Goal: Task Accomplishment & Management: Manage account settings

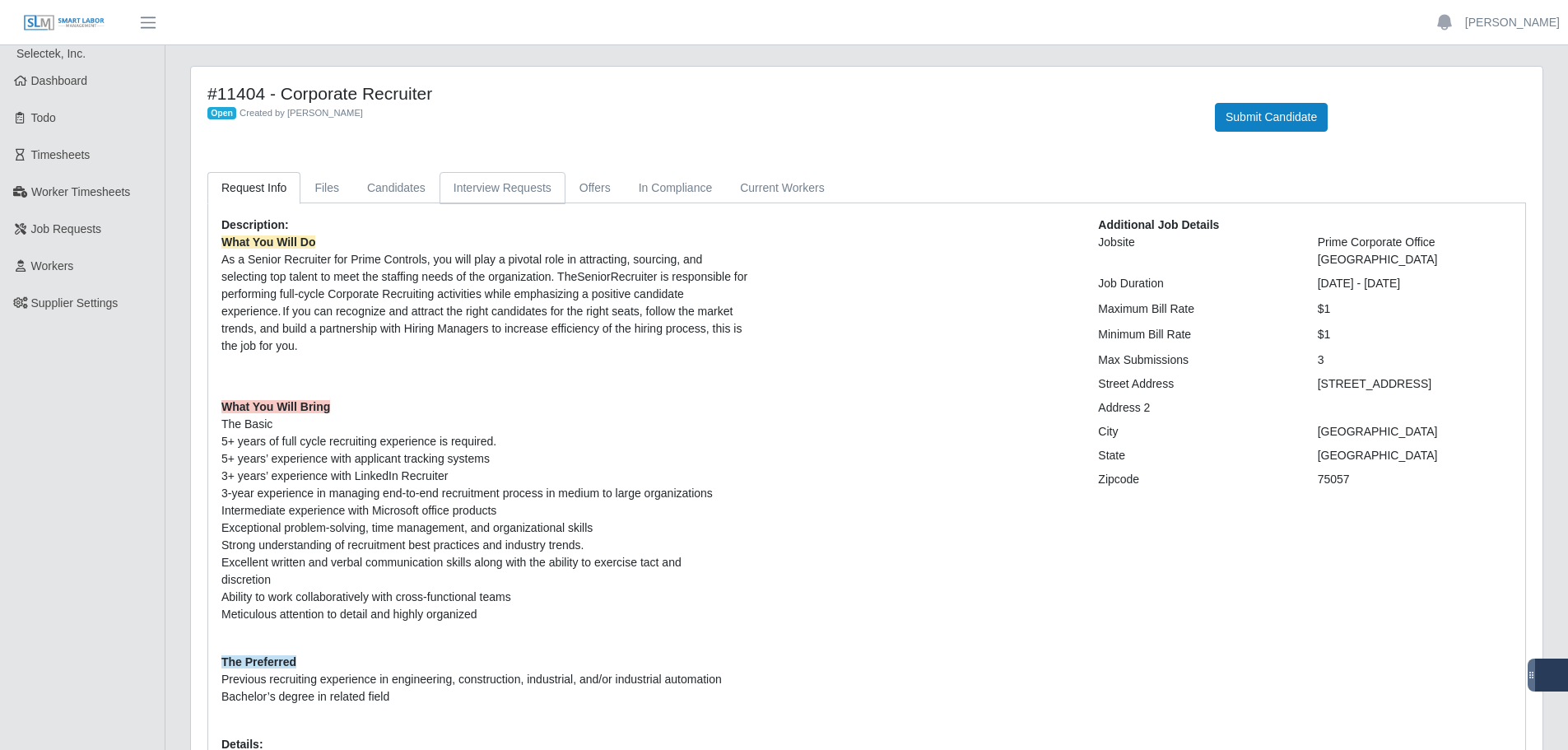
click at [458, 186] on link "Interview Requests" at bounding box center [502, 188] width 126 height 32
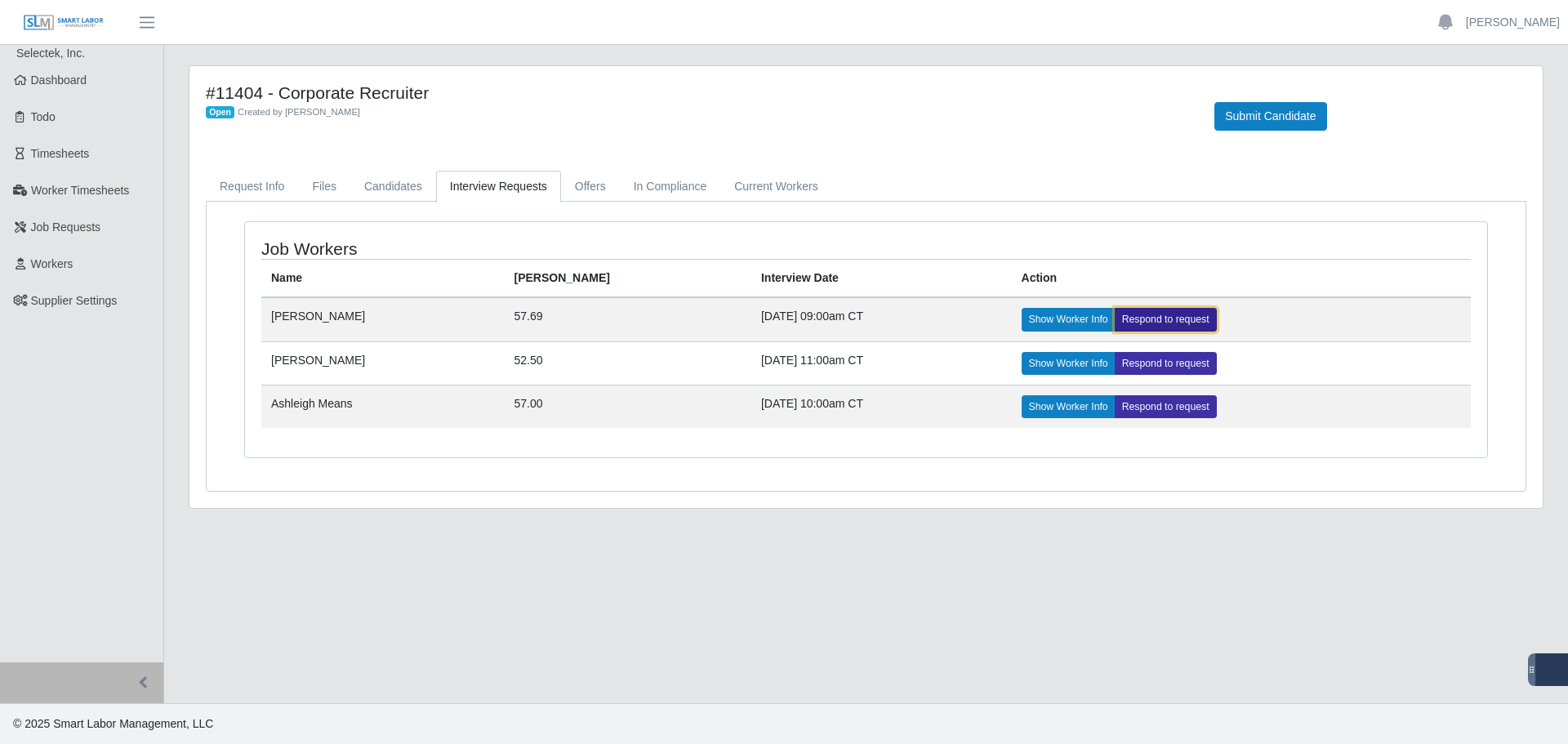
click at [1156, 319] on link "Respond to request" at bounding box center [1165, 319] width 102 height 23
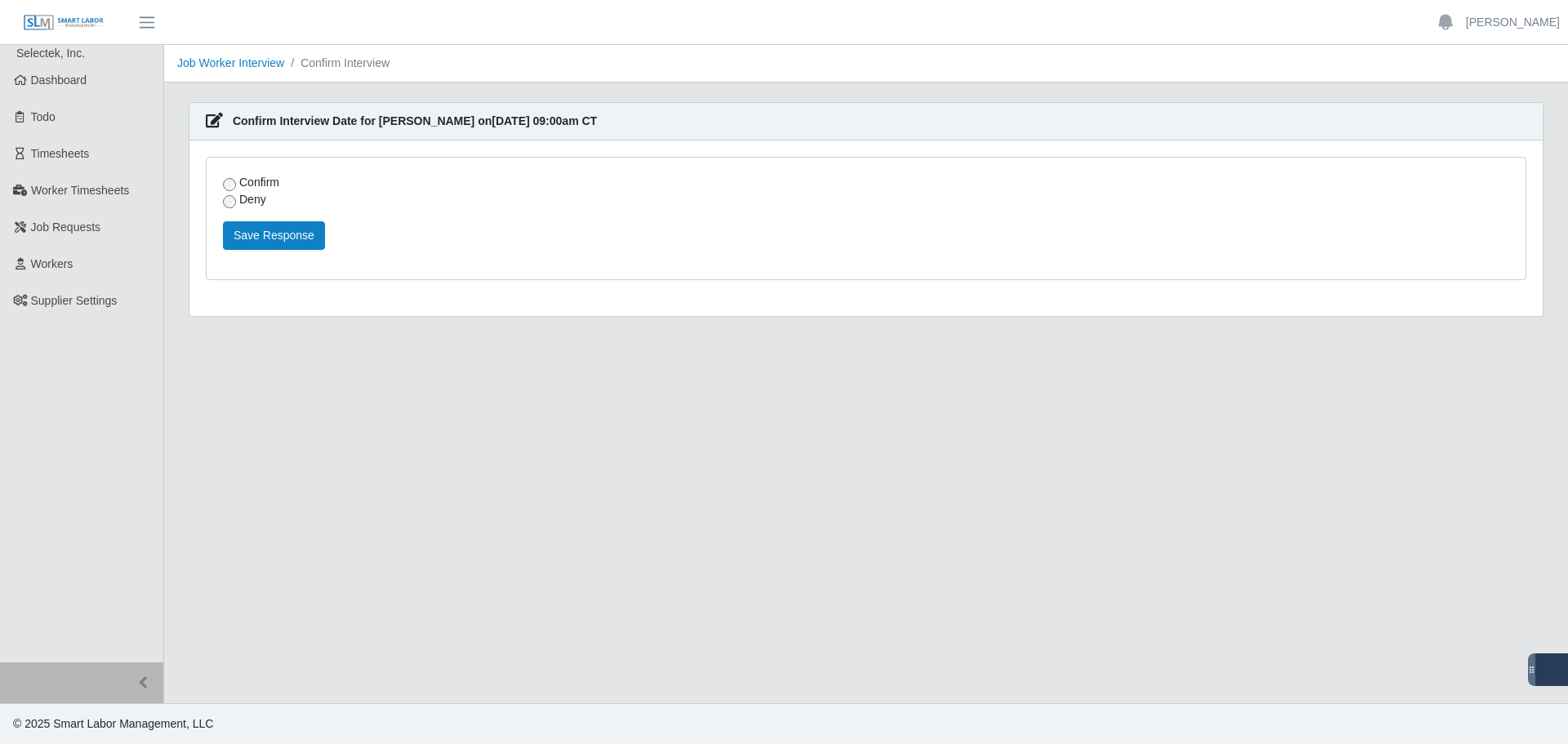
click at [255, 182] on label "Confirm" at bounding box center [259, 182] width 40 height 18
click at [258, 232] on button "Save Response" at bounding box center [274, 235] width 102 height 29
click at [255, 181] on label "Confirm" at bounding box center [259, 182] width 40 height 18
click at [236, 63] on link "Job Worker Interview" at bounding box center [230, 63] width 107 height 13
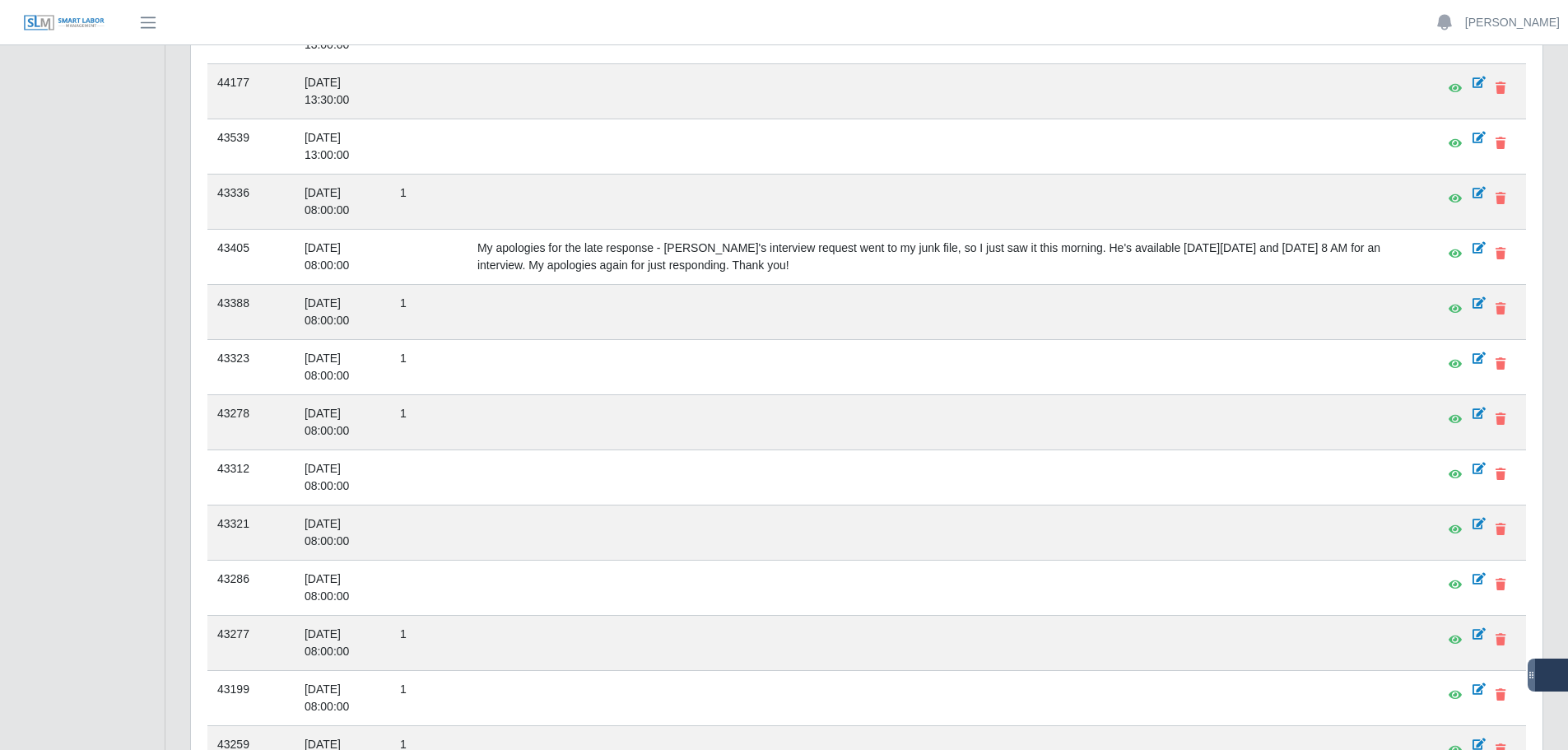
scroll to position [2387, 0]
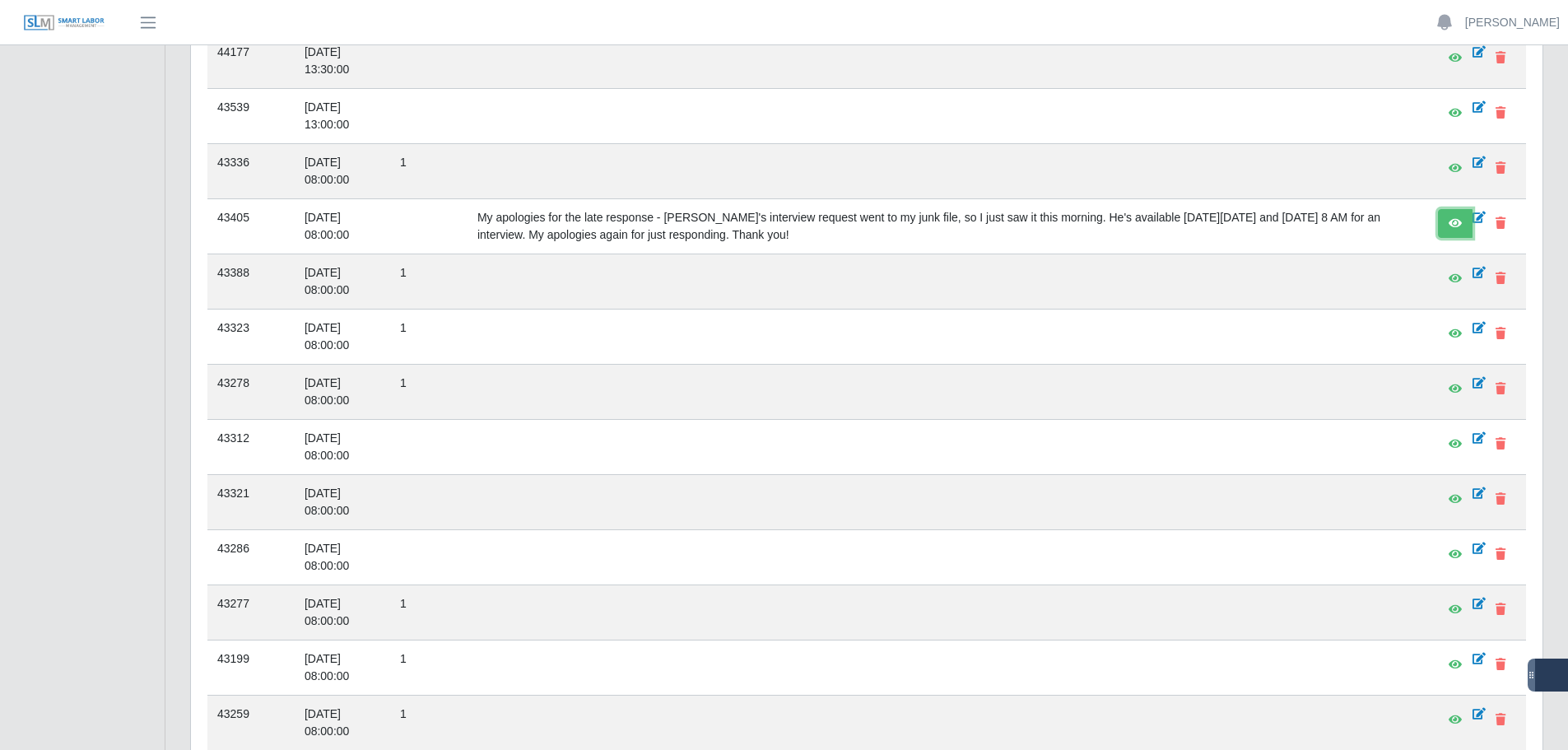
click at [1447, 229] on link at bounding box center [1455, 223] width 35 height 29
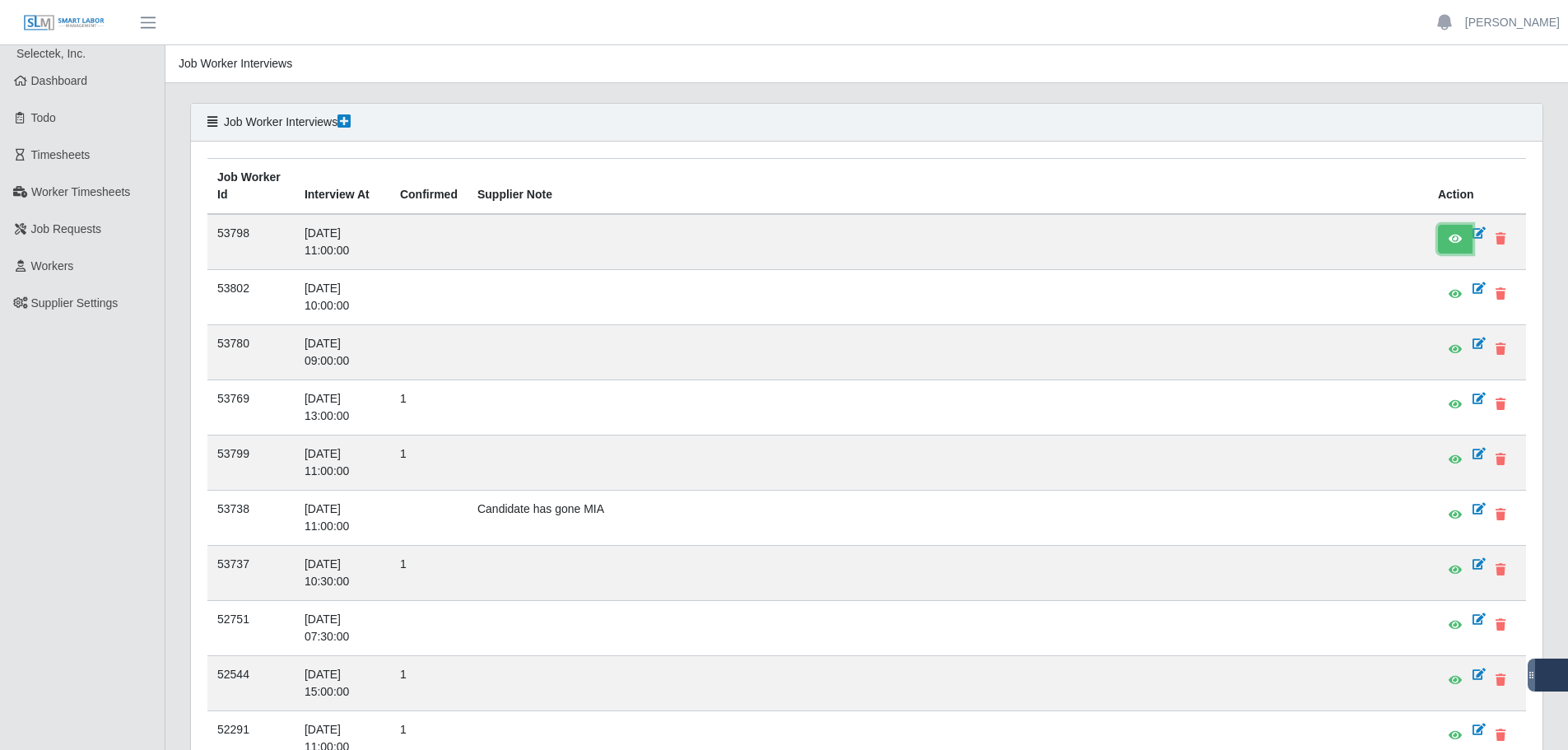
click at [1450, 239] on icon at bounding box center [1455, 239] width 13 height 11
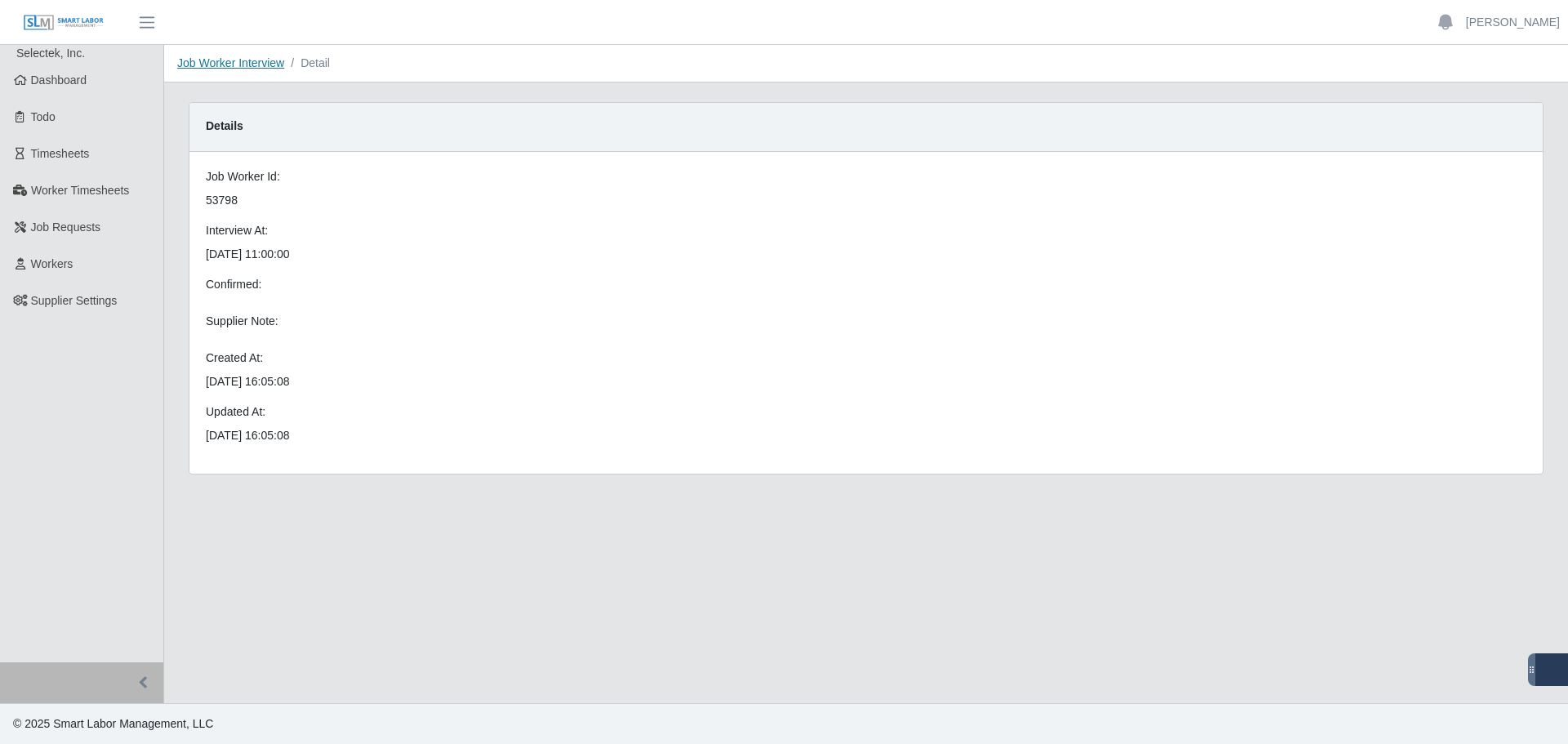
click at [257, 66] on link "Job Worker Interview" at bounding box center [230, 63] width 107 height 13
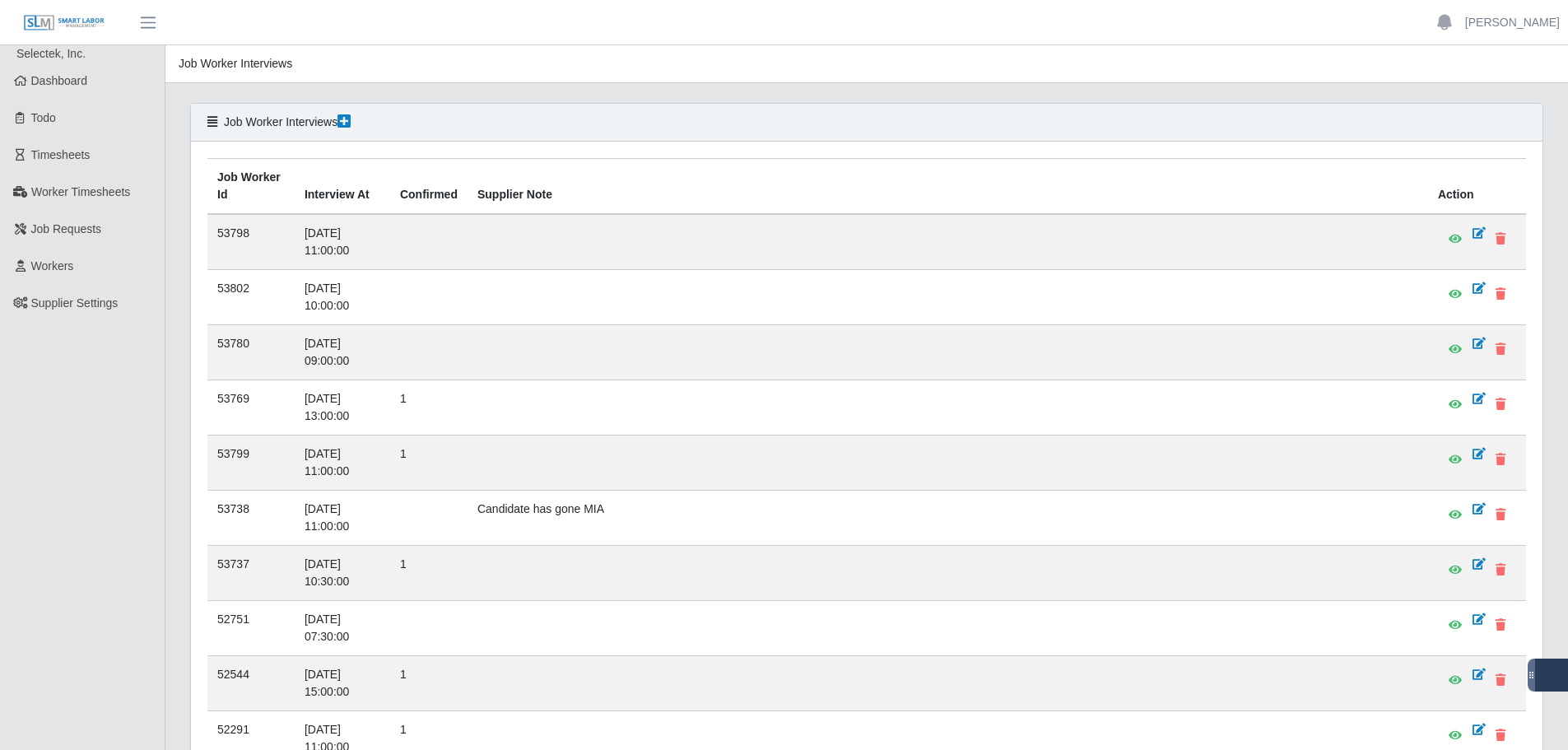
click at [215, 123] on icon at bounding box center [212, 121] width 10 height 11
click at [210, 122] on icon at bounding box center [212, 121] width 10 height 11
click at [79, 81] on span "Dashboard" at bounding box center [60, 80] width 57 height 13
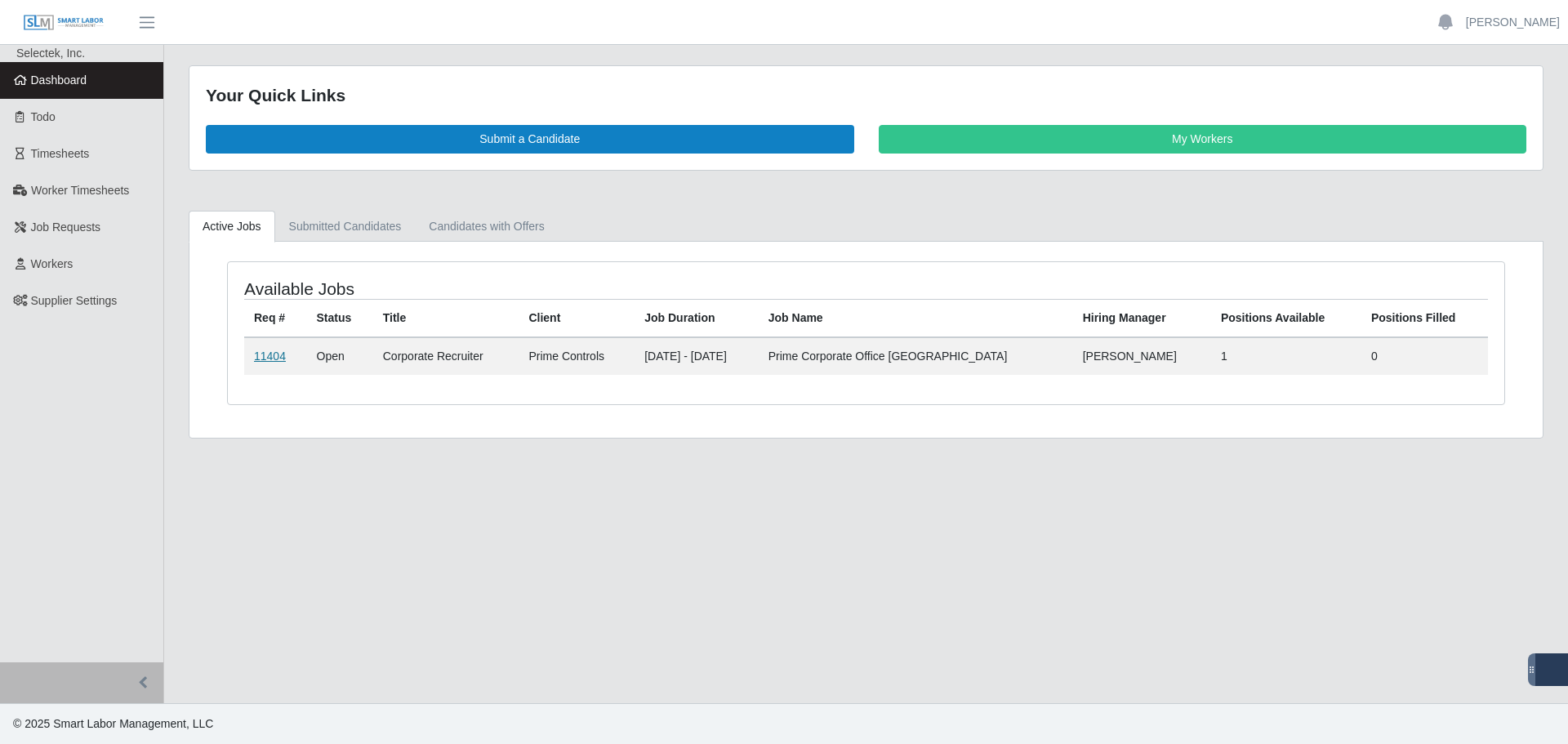
click at [269, 353] on link "11404" at bounding box center [269, 356] width 31 height 13
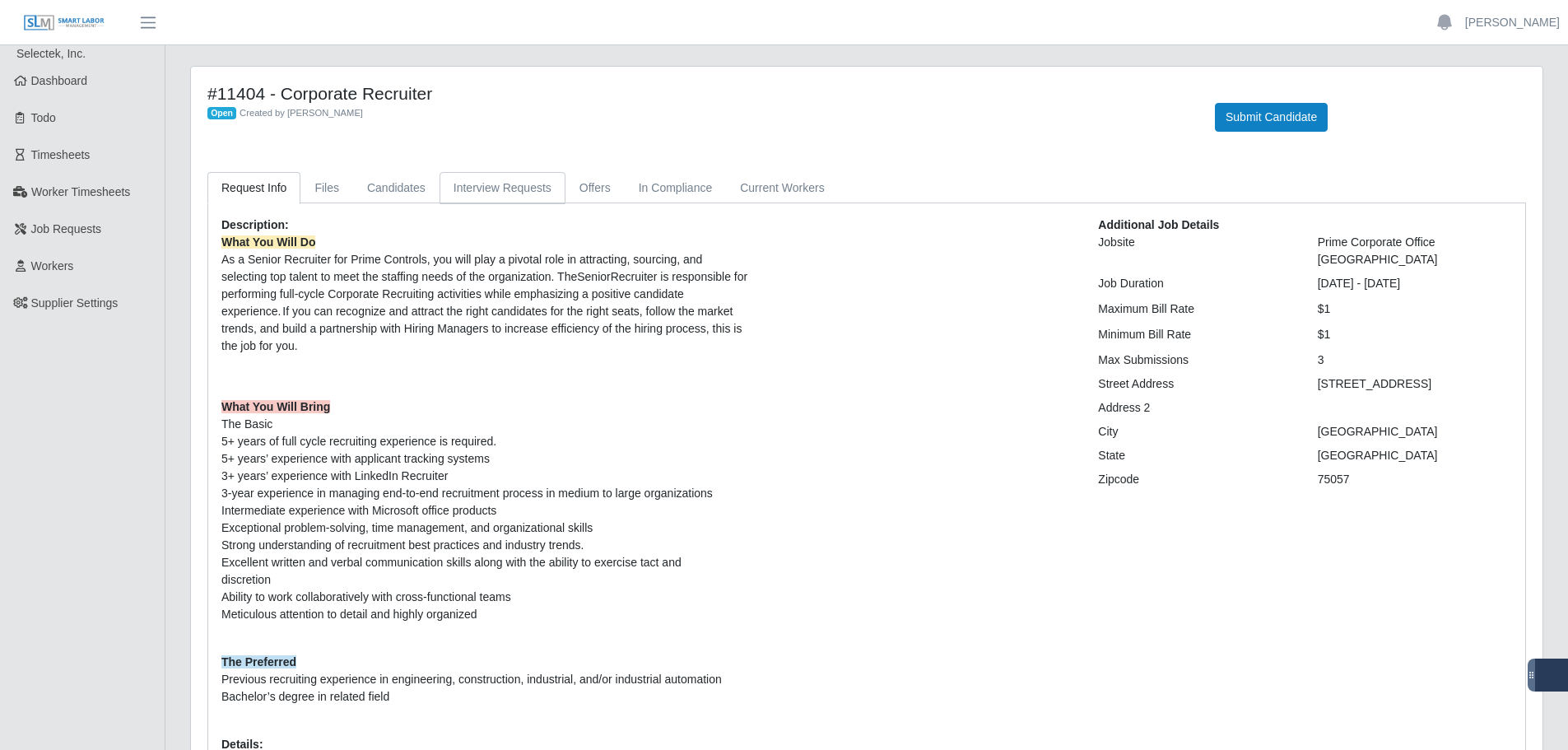
click at [506, 194] on link "Interview Requests" at bounding box center [502, 188] width 126 height 32
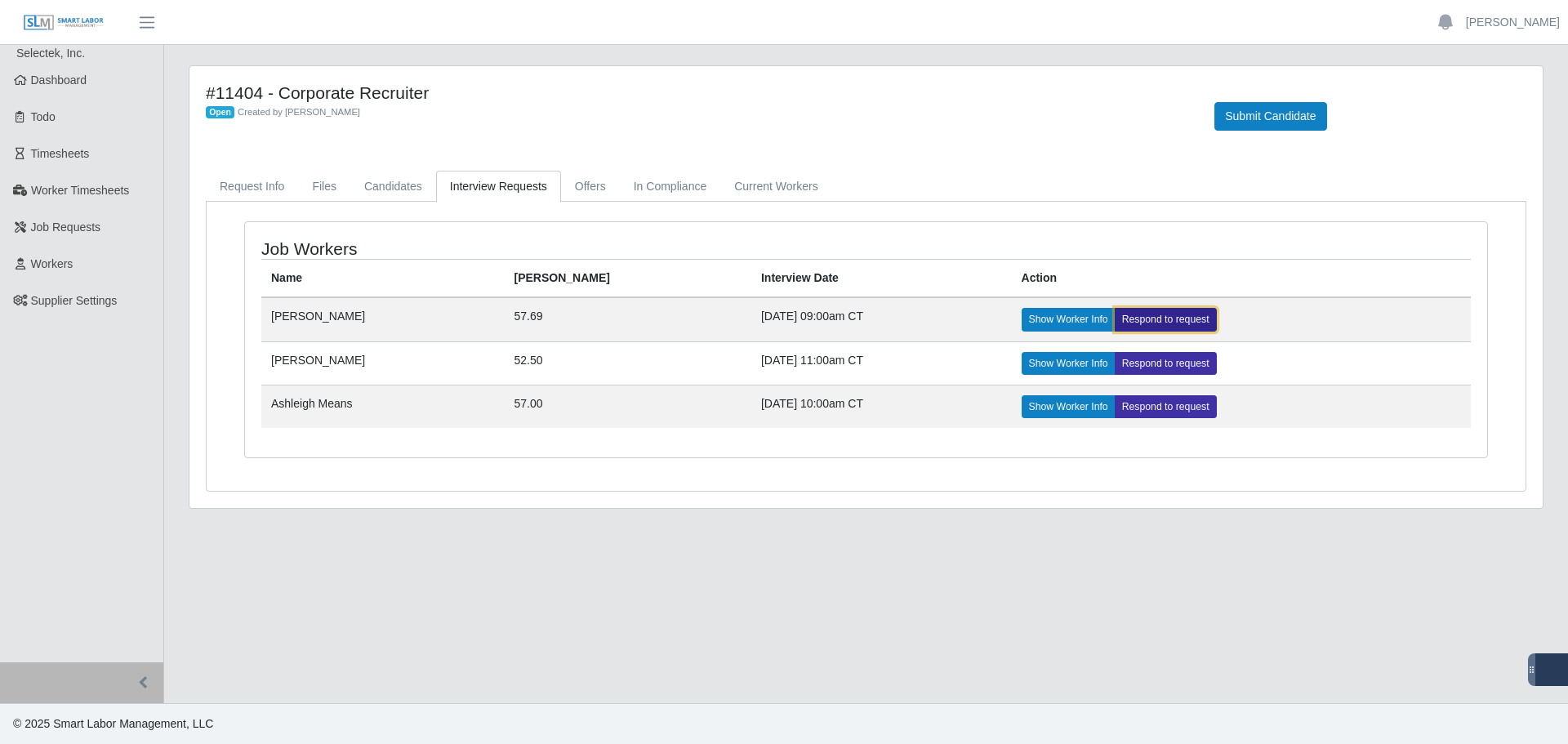
click at [1126, 319] on link "Respond to request" at bounding box center [1165, 319] width 102 height 23
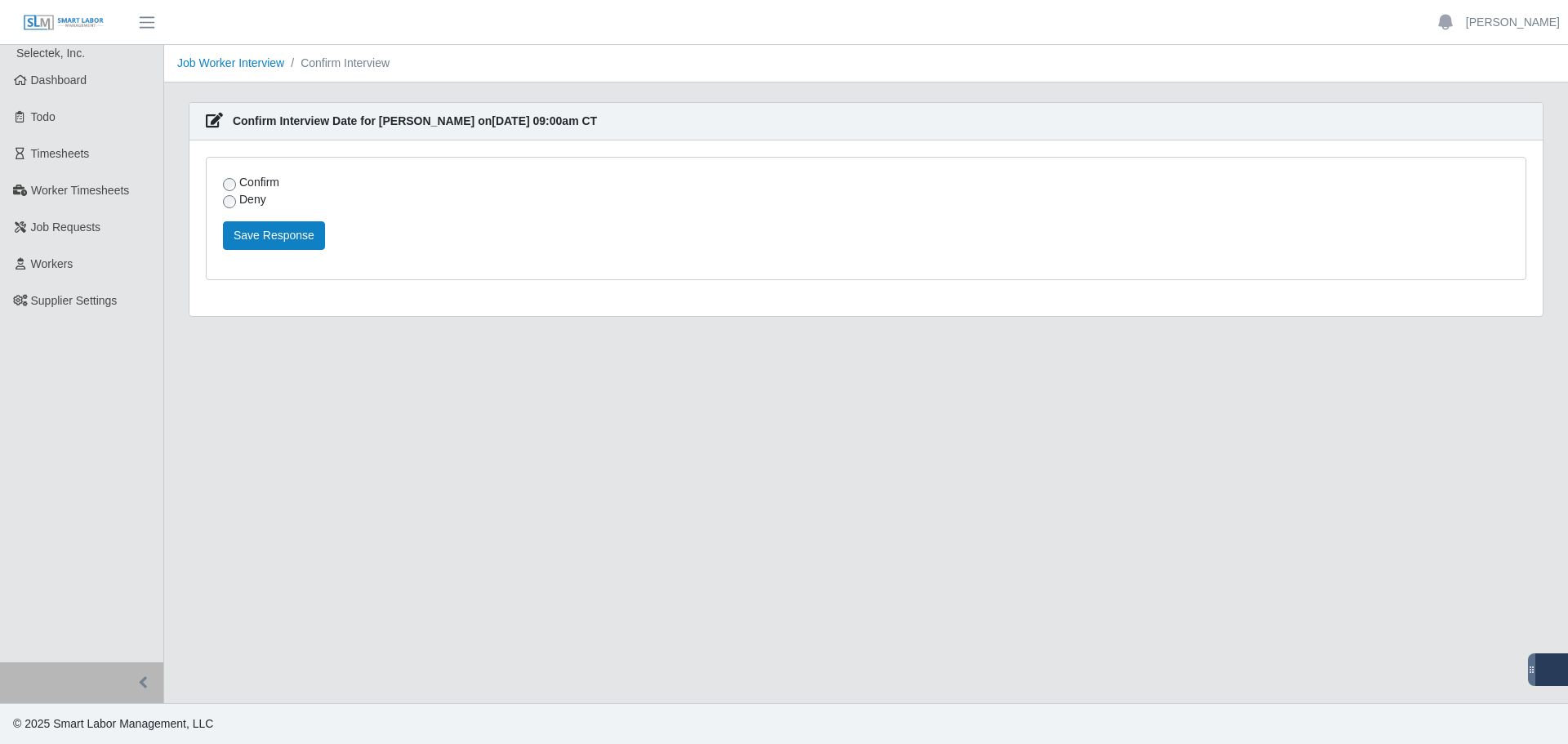
click at [254, 183] on label "Confirm" at bounding box center [259, 182] width 40 height 18
click at [255, 239] on button "Save Response" at bounding box center [274, 235] width 102 height 29
click at [56, 299] on span "Supplier Settings" at bounding box center [75, 301] width 87 height 13
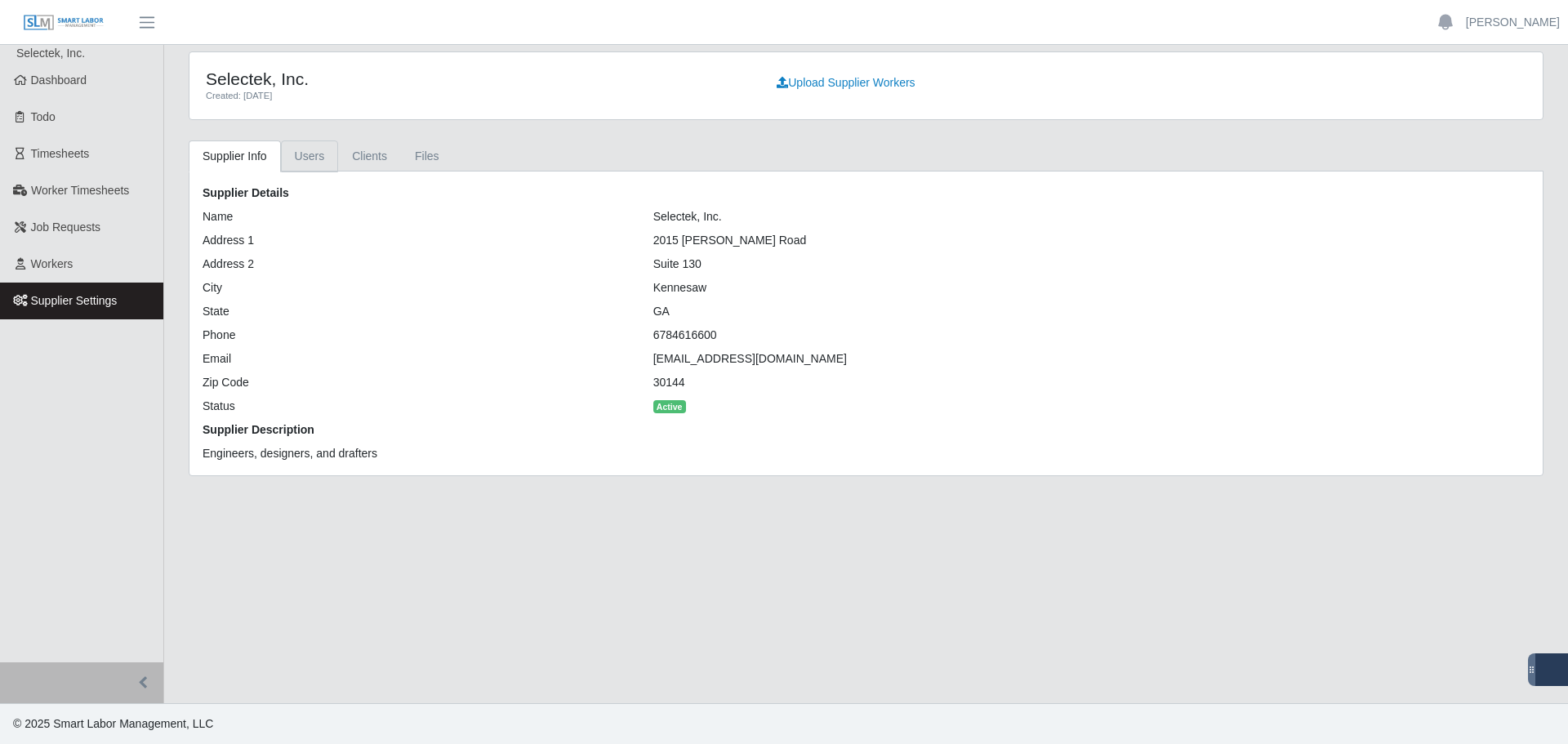
click at [320, 160] on link "Users" at bounding box center [310, 156] width 58 height 31
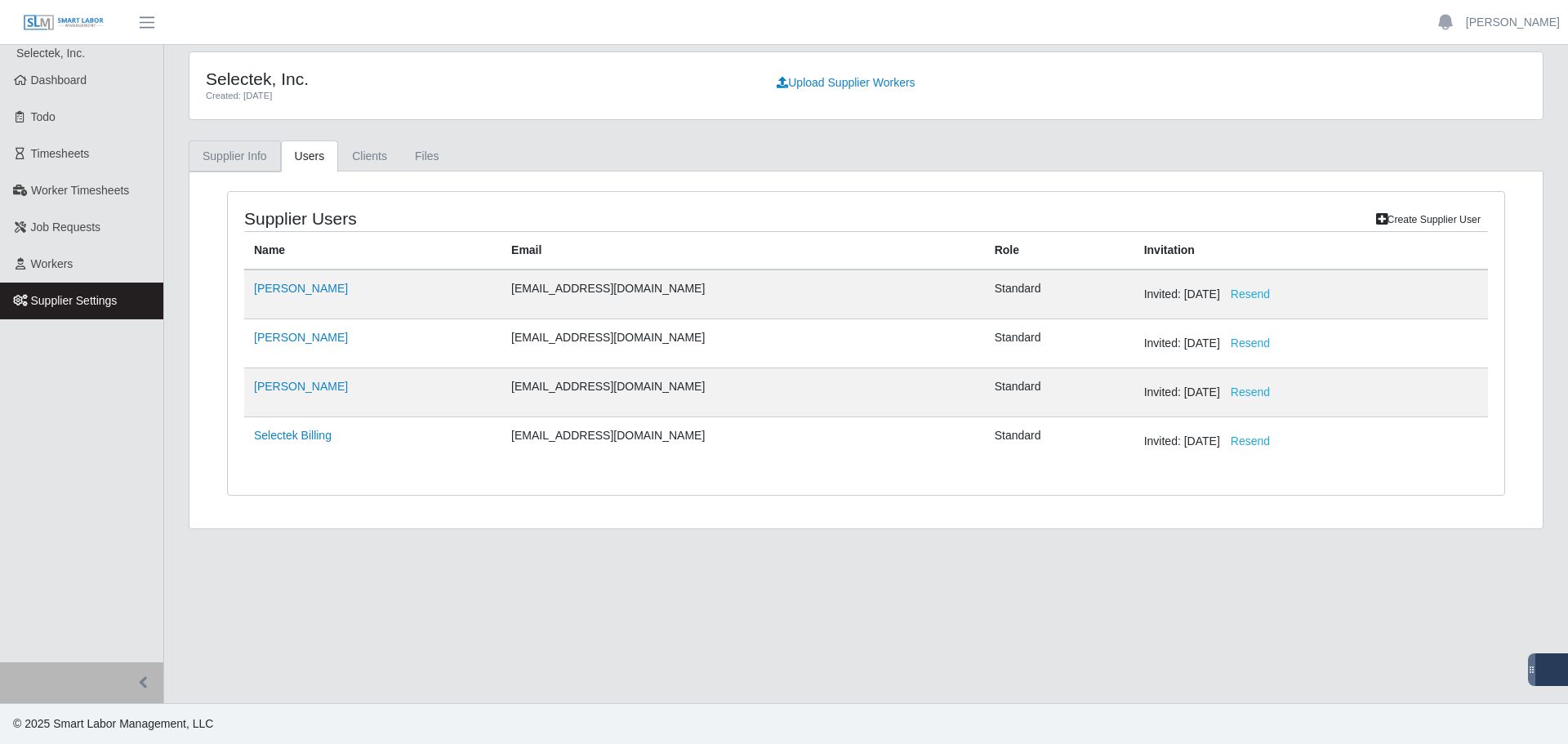
click at [248, 156] on link "Supplier Info" at bounding box center [235, 156] width 93 height 31
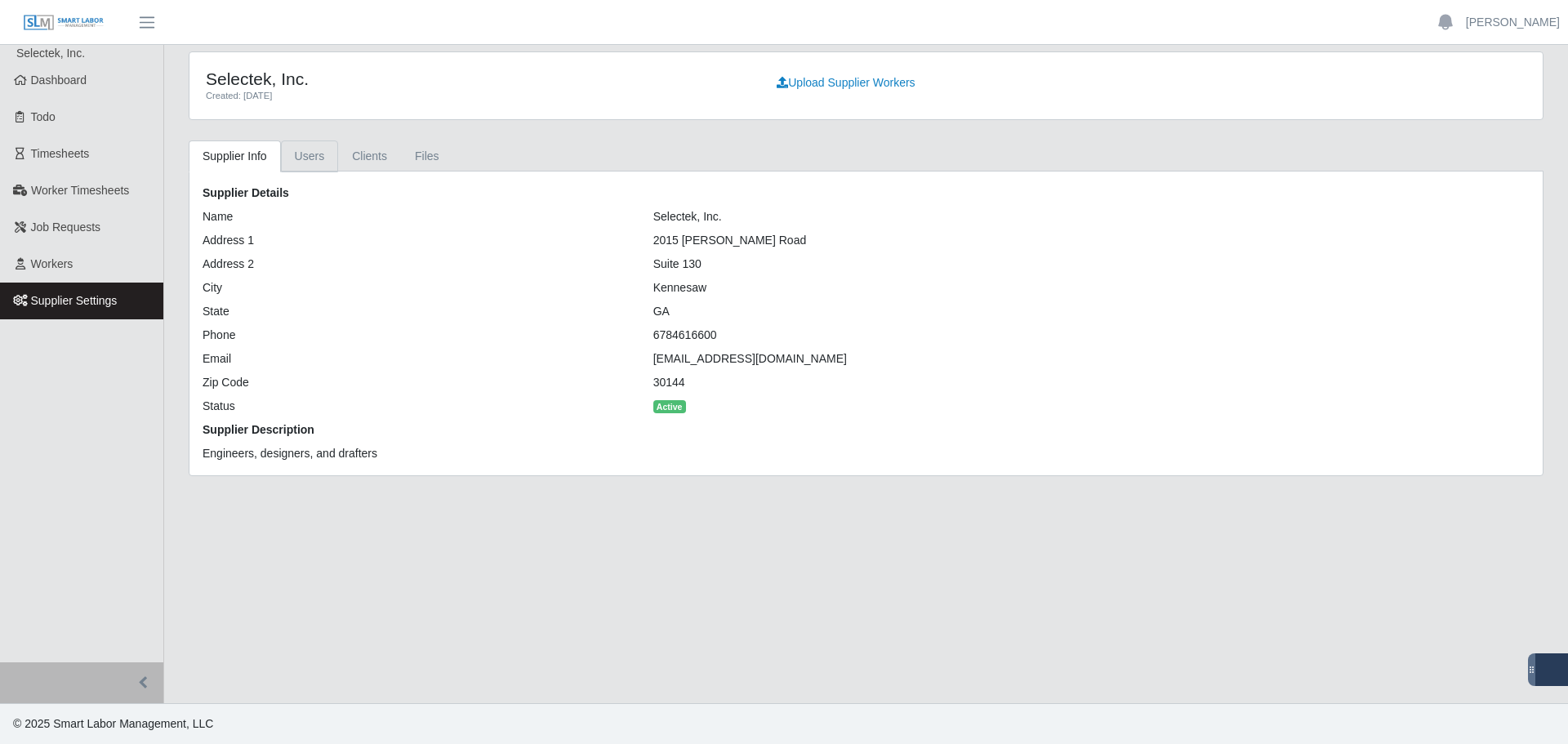
click at [327, 153] on link "Users" at bounding box center [310, 156] width 58 height 31
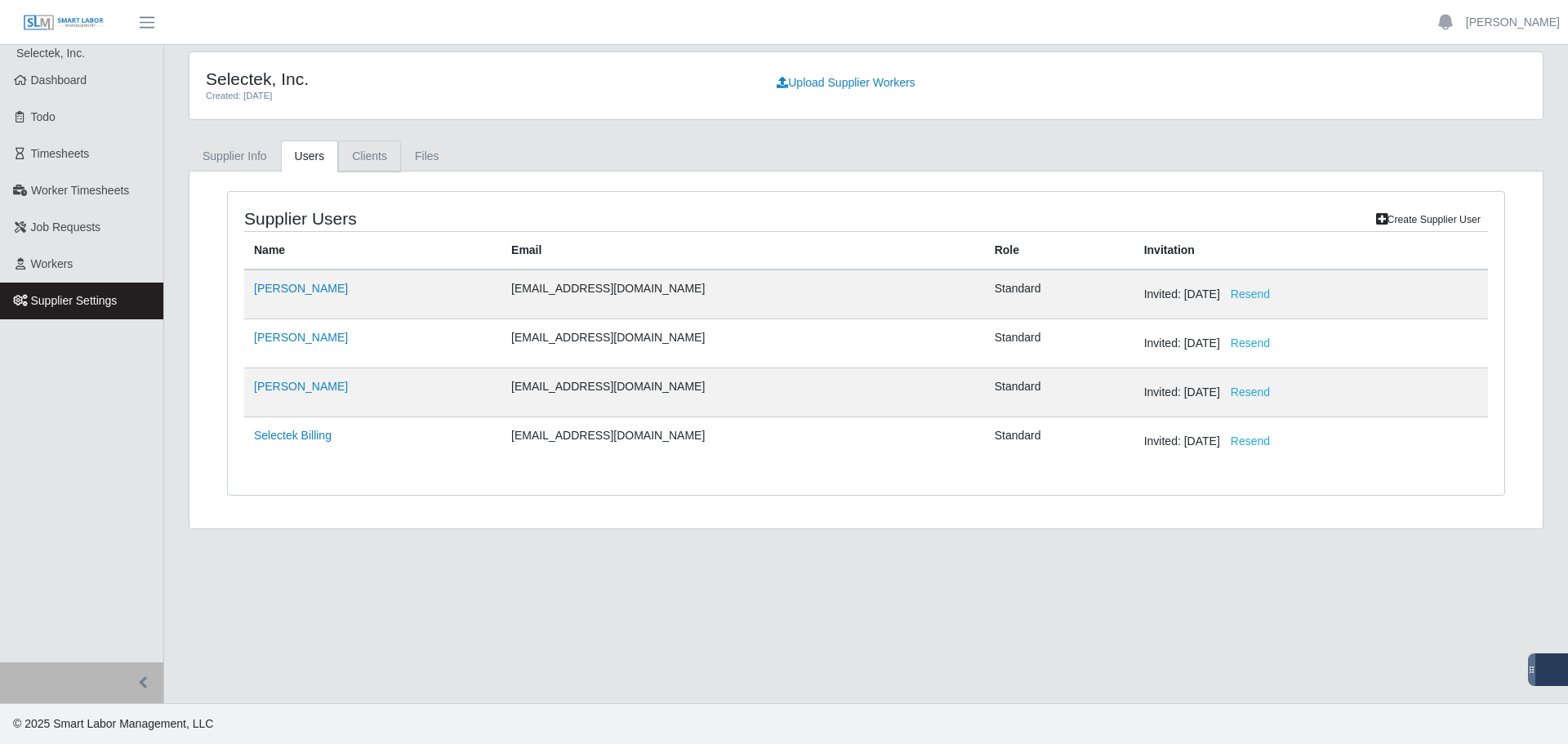
click at [352, 155] on link "Clients" at bounding box center [369, 156] width 63 height 31
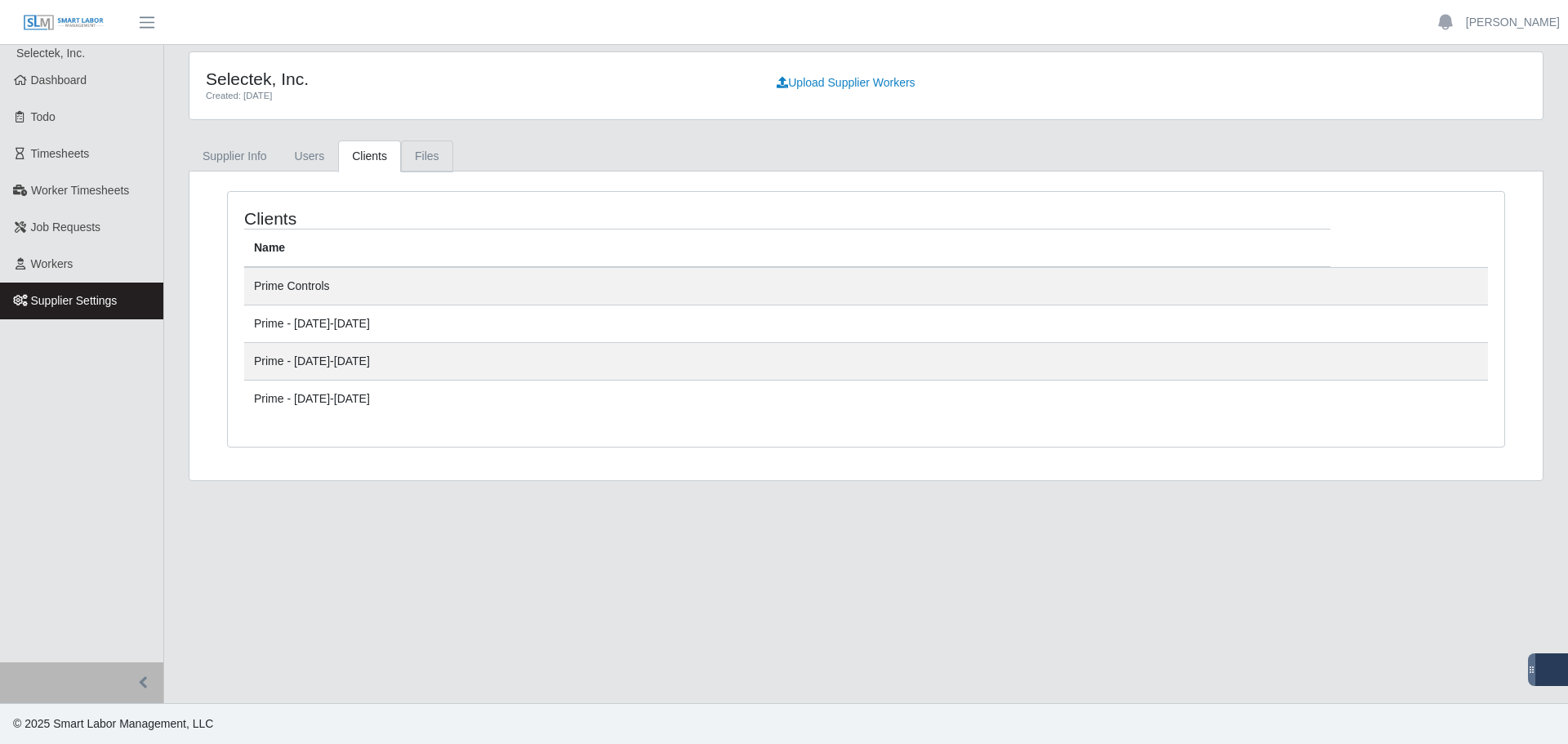
click at [421, 157] on link "Files" at bounding box center [427, 156] width 52 height 31
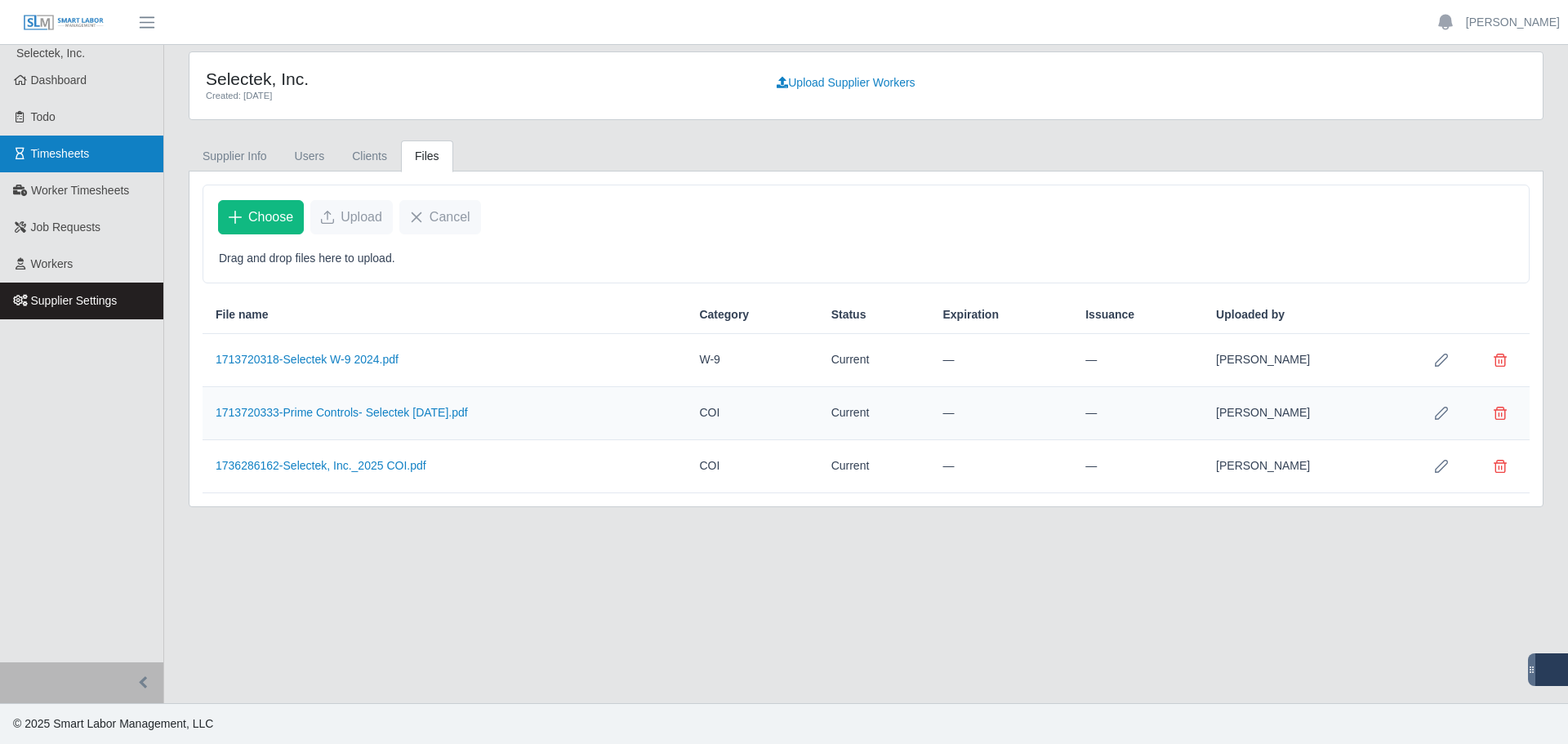
click at [97, 165] on link "Timesheets" at bounding box center [81, 154] width 163 height 37
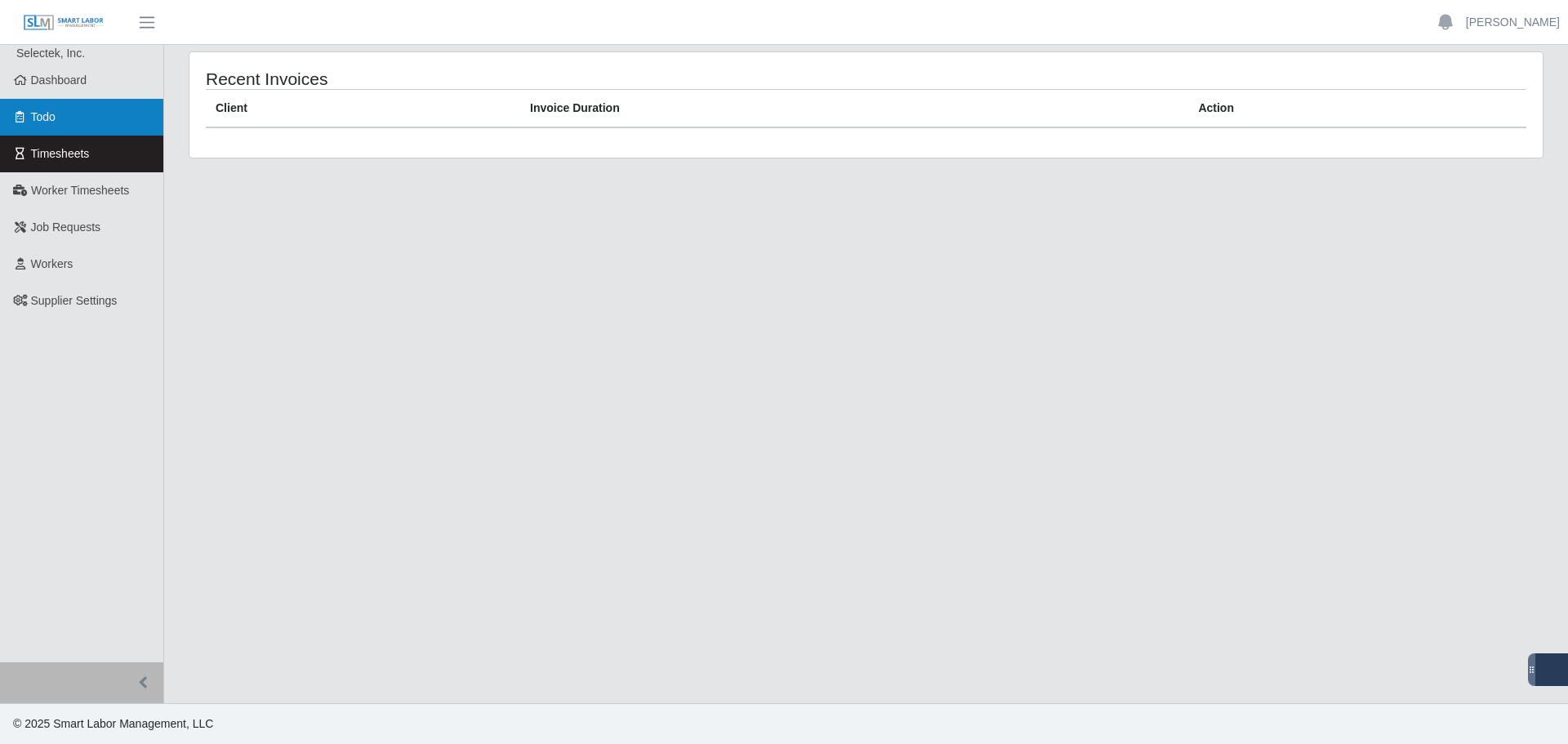
click at [80, 105] on link "Todo" at bounding box center [81, 118] width 163 height 37
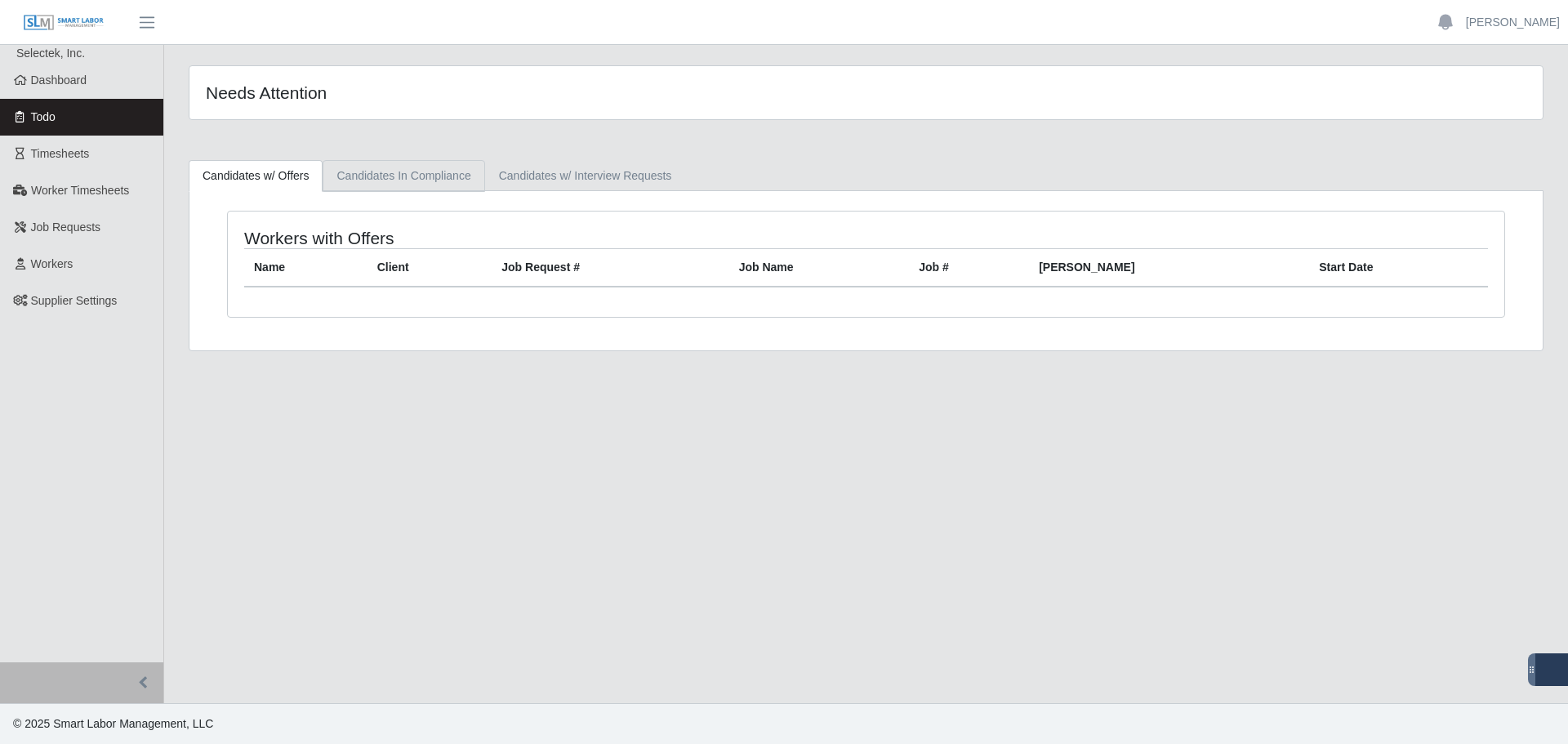
click at [433, 178] on link "Candidates In Compliance" at bounding box center [404, 176] width 162 height 31
click at [515, 173] on link "Candidates w/ Interview Requests" at bounding box center [585, 176] width 201 height 31
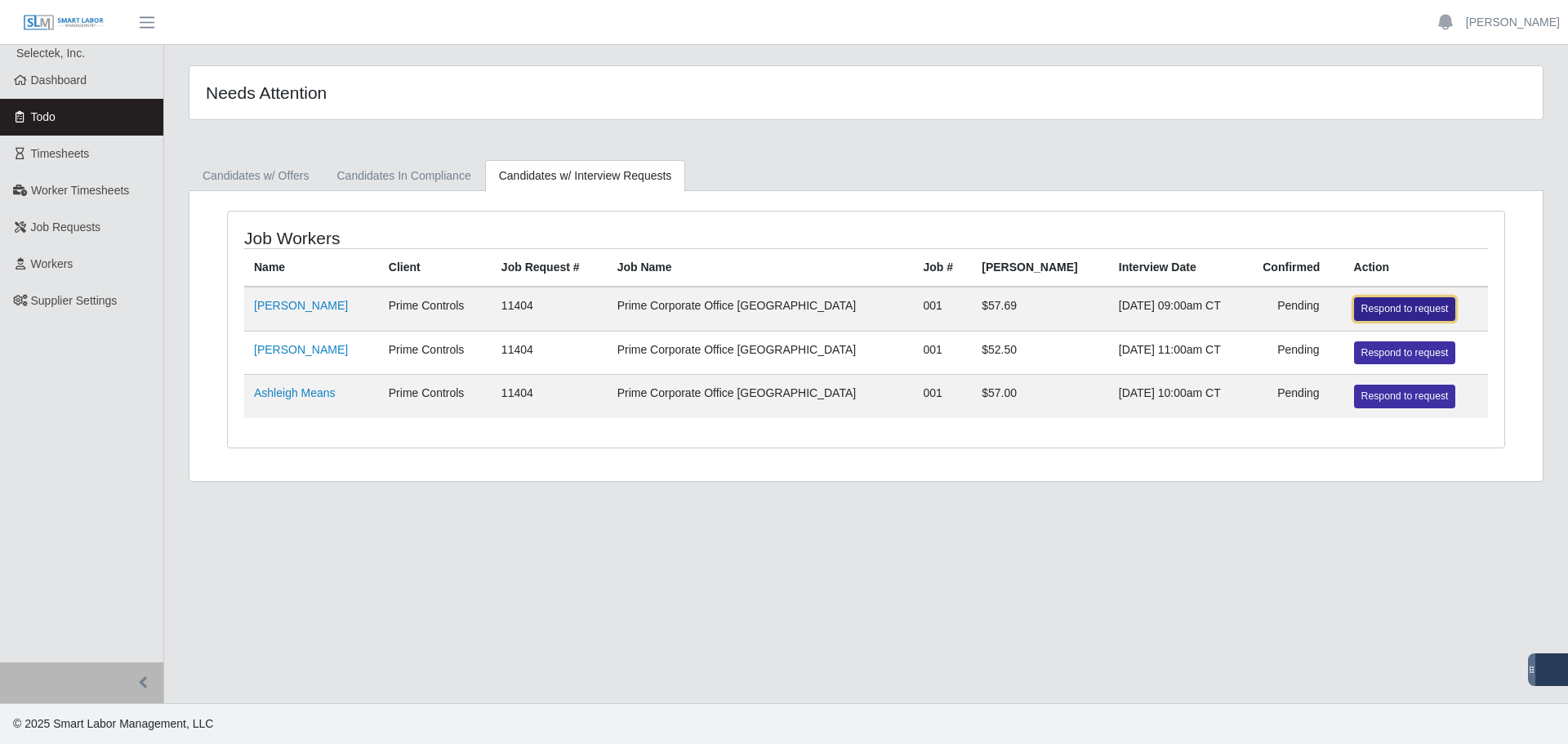
click at [1372, 299] on link "Respond to request" at bounding box center [1405, 308] width 102 height 23
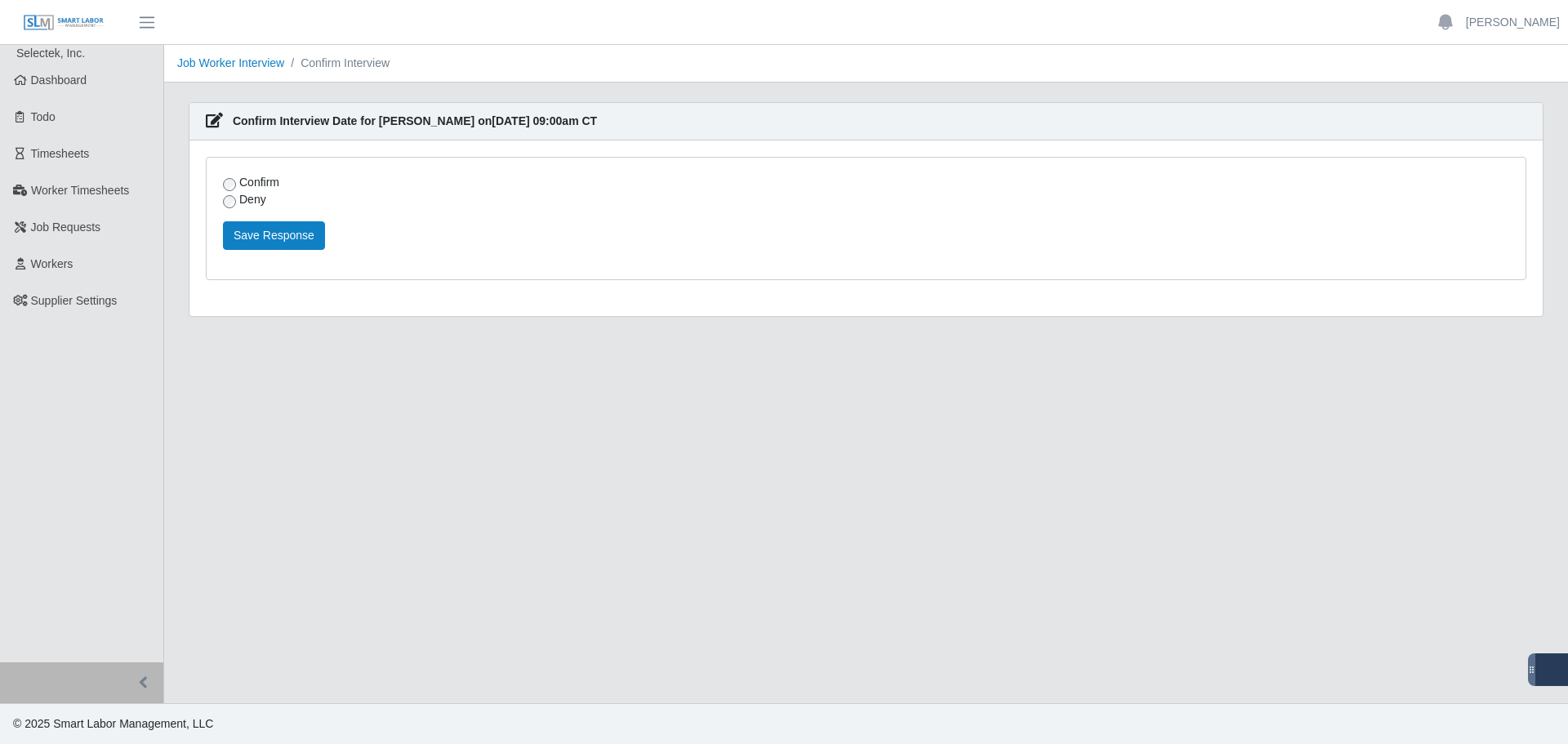
click at [226, 178] on div "Confirm" at bounding box center [542, 182] width 640 height 18
click at [232, 191] on div "Deny" at bounding box center [542, 199] width 640 height 18
click at [241, 235] on button "Save Response" at bounding box center [274, 235] width 102 height 29
